Goal: Information Seeking & Learning: Learn about a topic

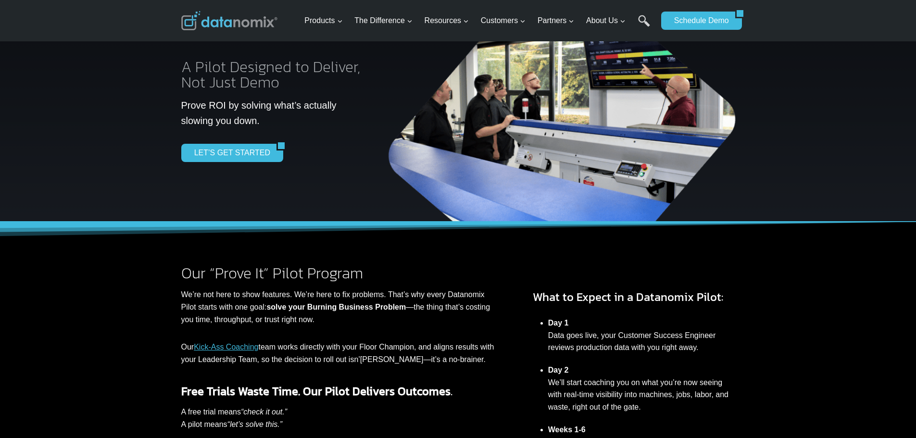
scroll to position [95, 0]
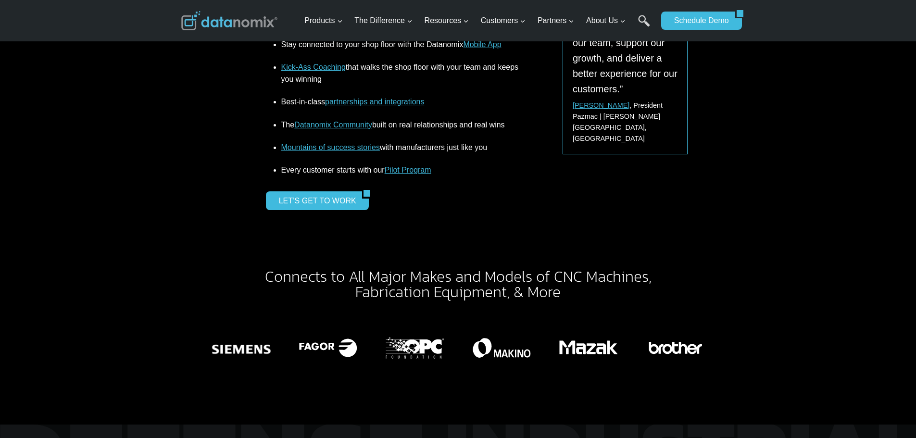
scroll to position [1970, 0]
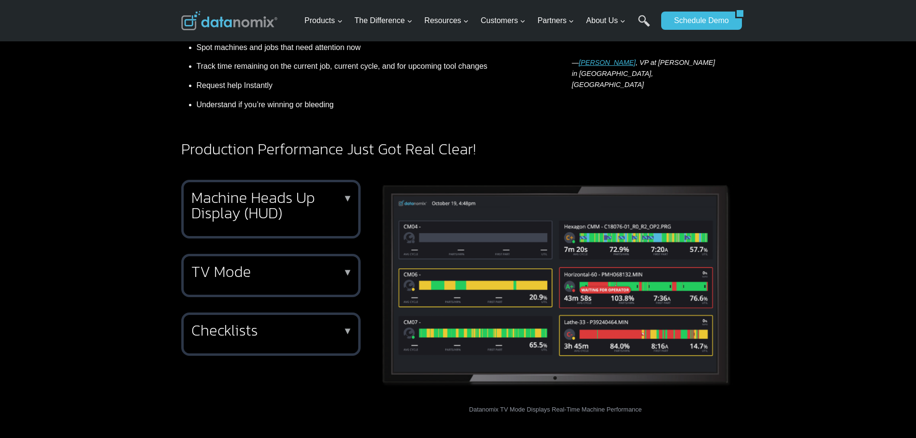
scroll to position [288, 0]
click at [276, 264] on h2 "TV Mode" at bounding box center [268, 271] width 155 height 15
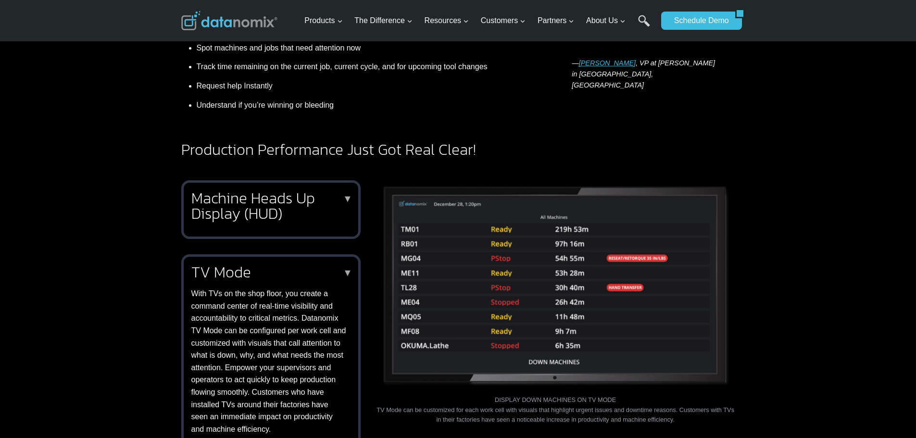
click at [276, 264] on h2 "TV Mode" at bounding box center [268, 271] width 155 height 15
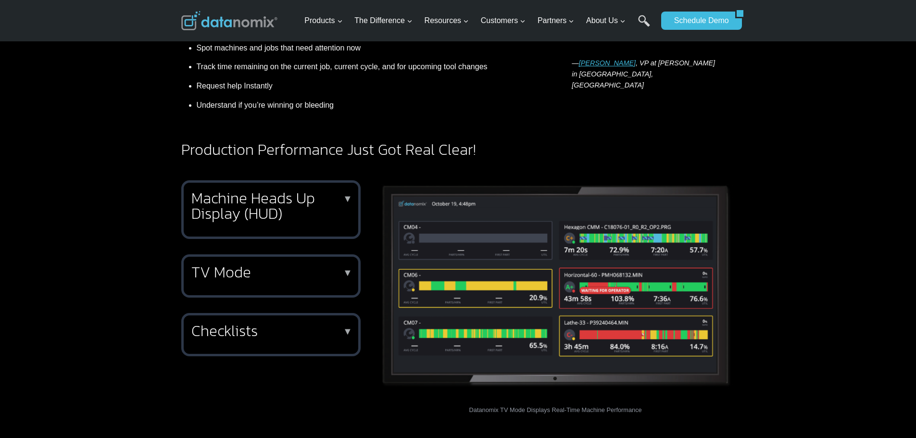
click at [273, 190] on h2 "Machine Heads Up Display (HUD)" at bounding box center [268, 205] width 155 height 31
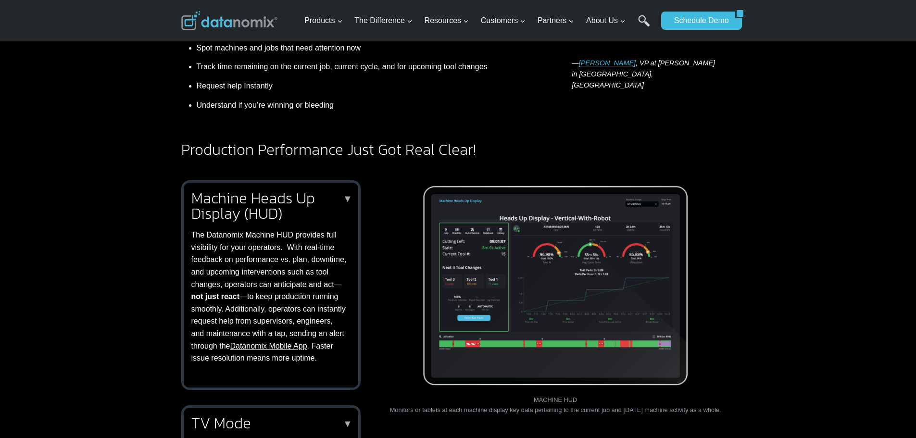
click at [273, 190] on h2 "Machine Heads Up Display (HUD)" at bounding box center [268, 205] width 155 height 31
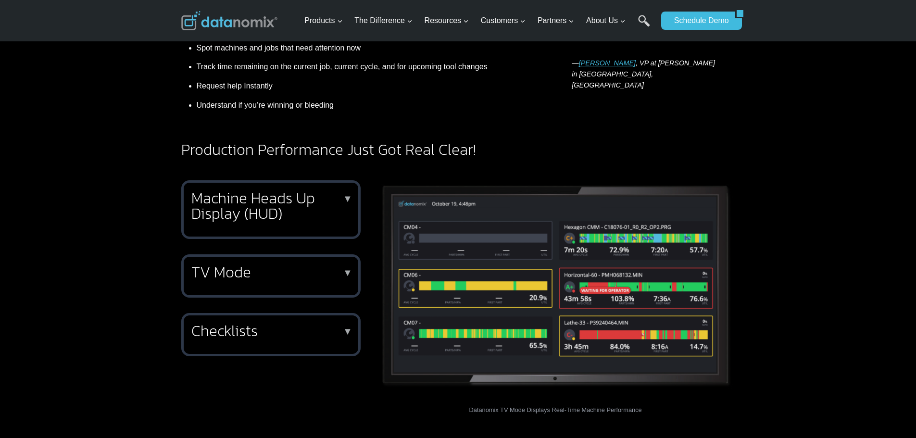
click at [339, 264] on h2 "TV Mode" at bounding box center [268, 271] width 155 height 15
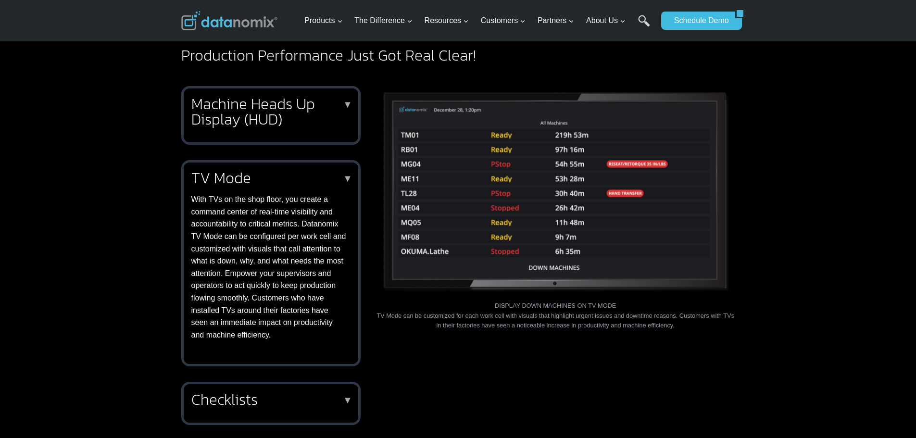
scroll to position [384, 0]
click at [332, 169] on h2 "TV Mode" at bounding box center [268, 176] width 155 height 15
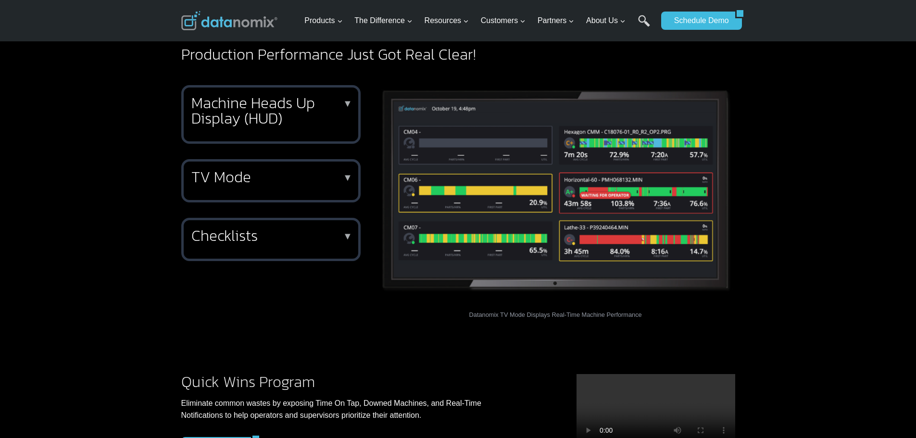
click at [354, 233] on div "Checklists ▼ Supervisors can easily create reminders for operators, track task …" at bounding box center [270, 239] width 179 height 43
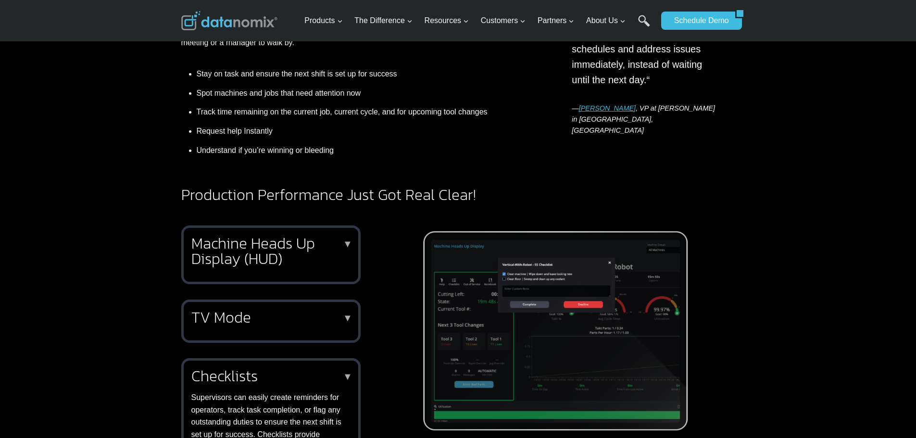
scroll to position [241, 0]
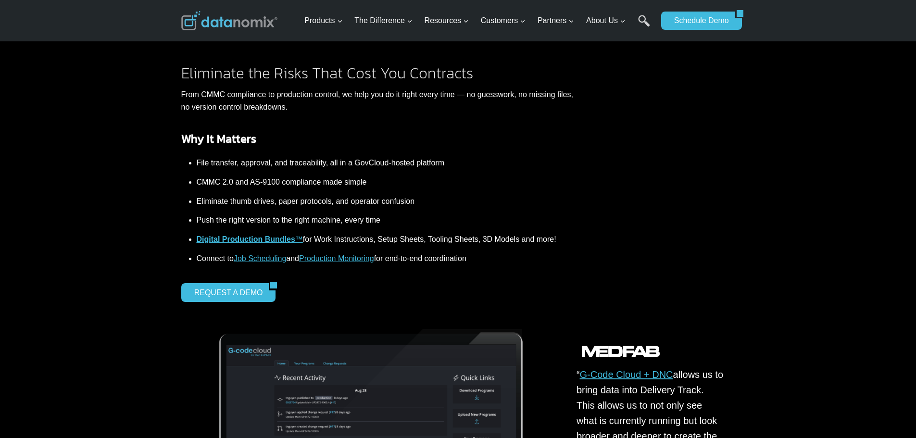
scroll to position [287, 0]
click at [260, 238] on strong "Digital Production Bundles" at bounding box center [246, 239] width 99 height 8
